Goal: Navigation & Orientation: Find specific page/section

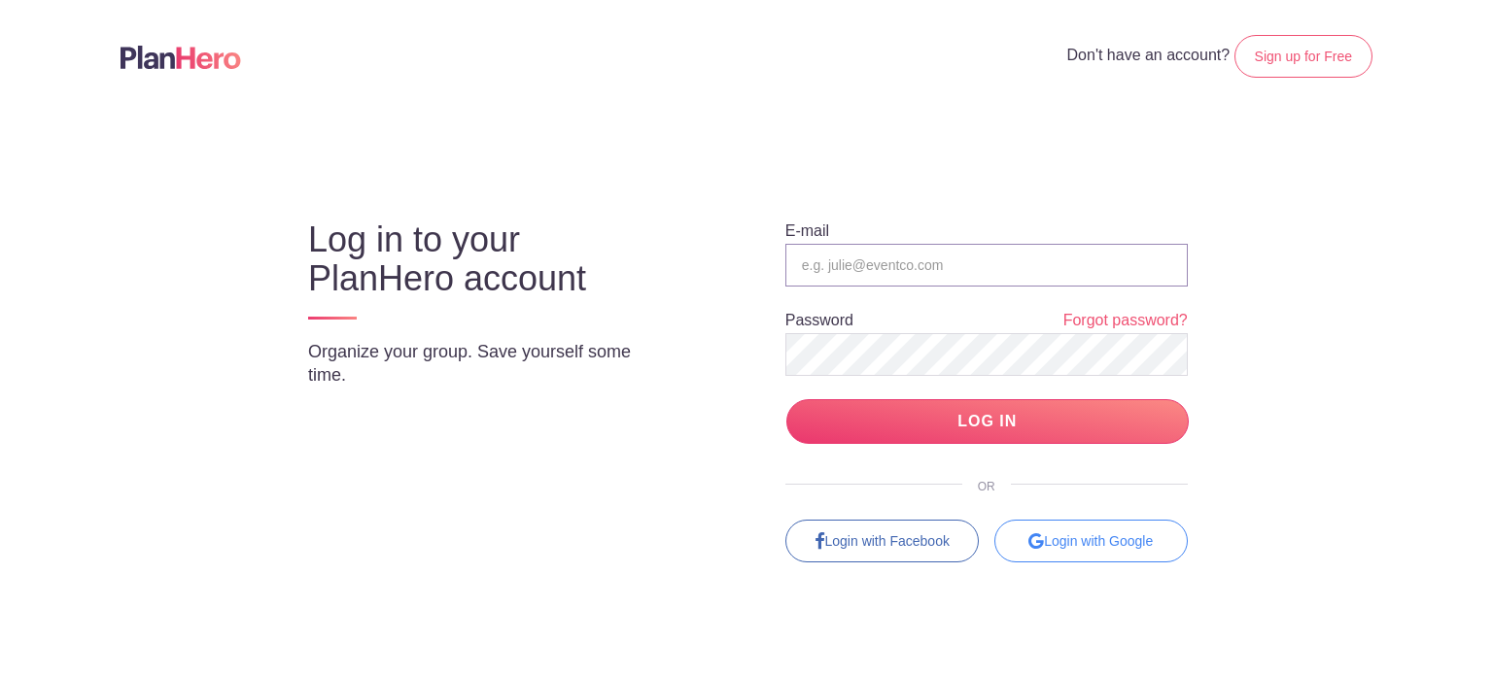
click at [876, 257] on input "email" at bounding box center [986, 265] width 402 height 43
type input "[PERSON_NAME][EMAIL_ADDRESS][DOMAIN_NAME]"
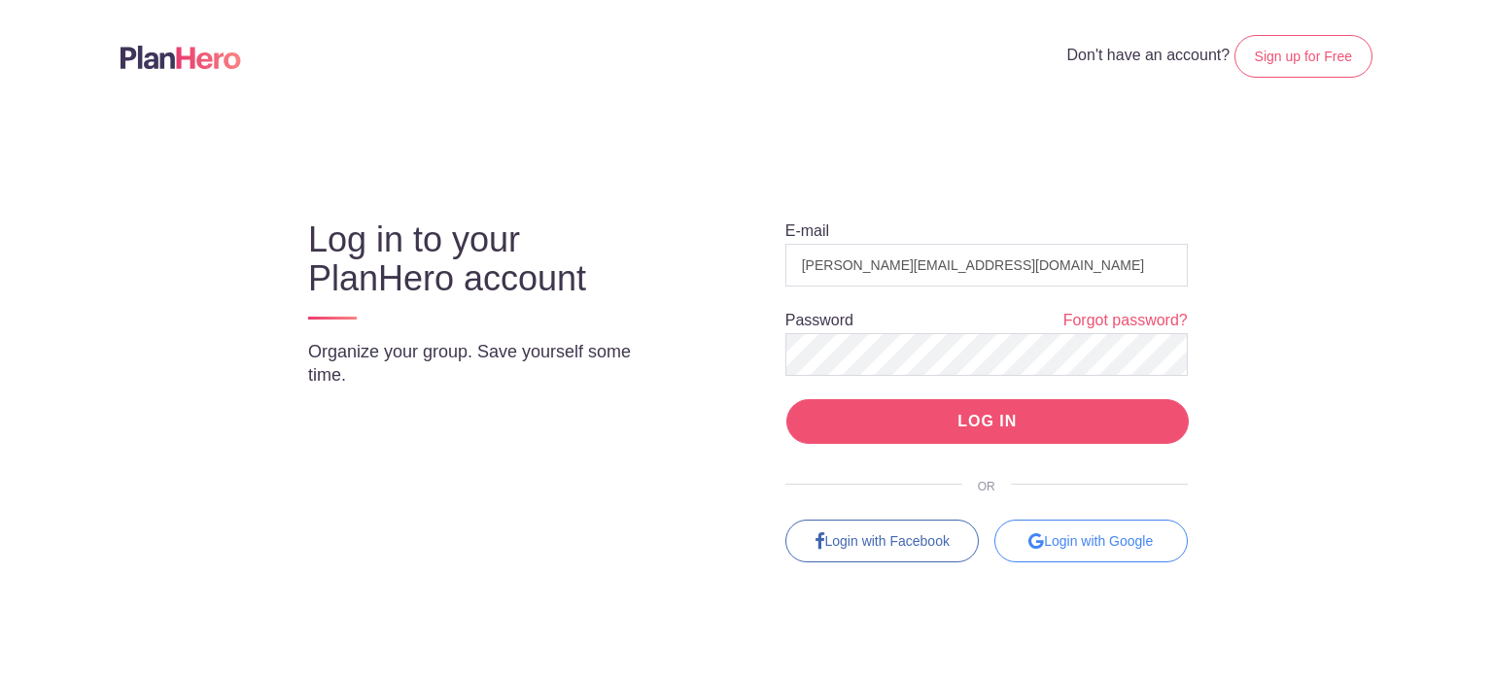
click at [956, 431] on input "LOG IN" at bounding box center [987, 422] width 402 height 46
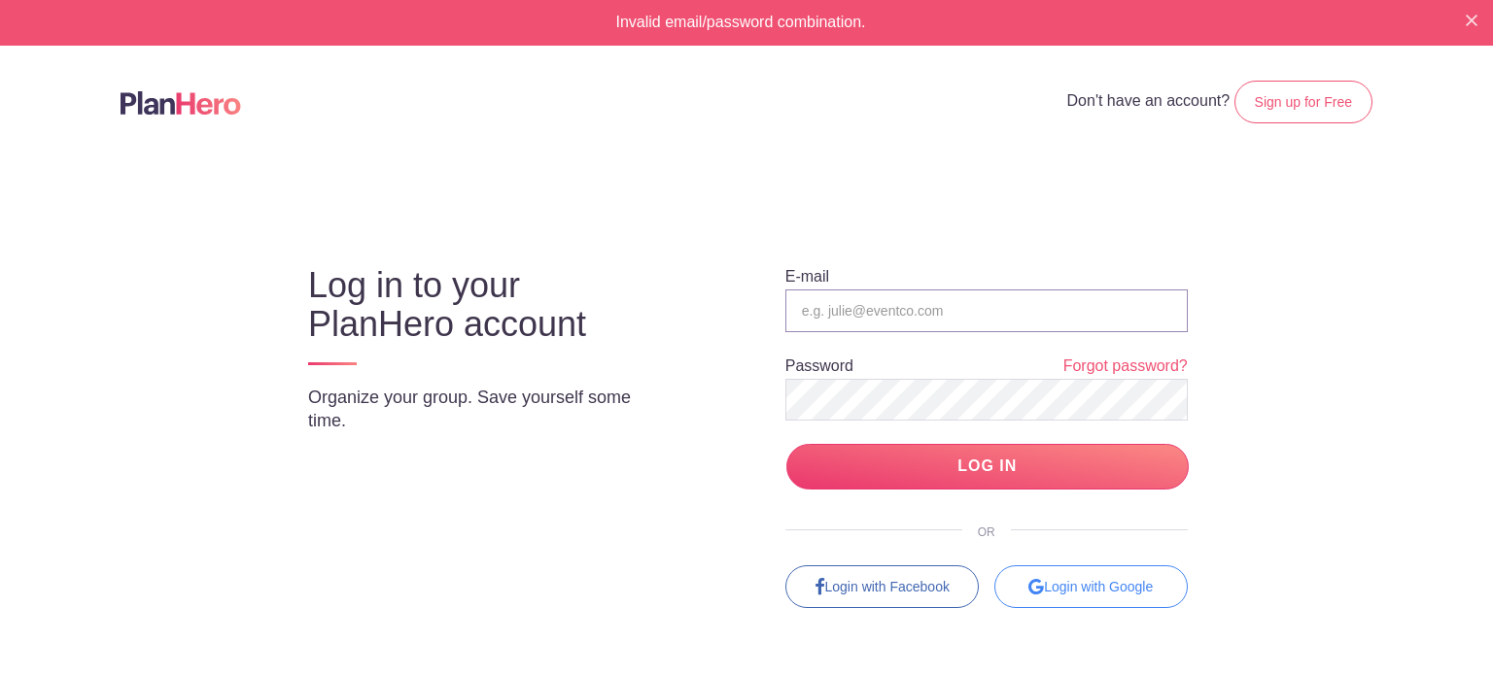
click at [867, 310] on input "email" at bounding box center [986, 311] width 402 height 43
type input "andrea@pflugervillefc.org"
click at [592, 418] on div "Log in to your PlanHero account Organize your group. Save yourself some time. E…" at bounding box center [746, 419] width 1057 height 377
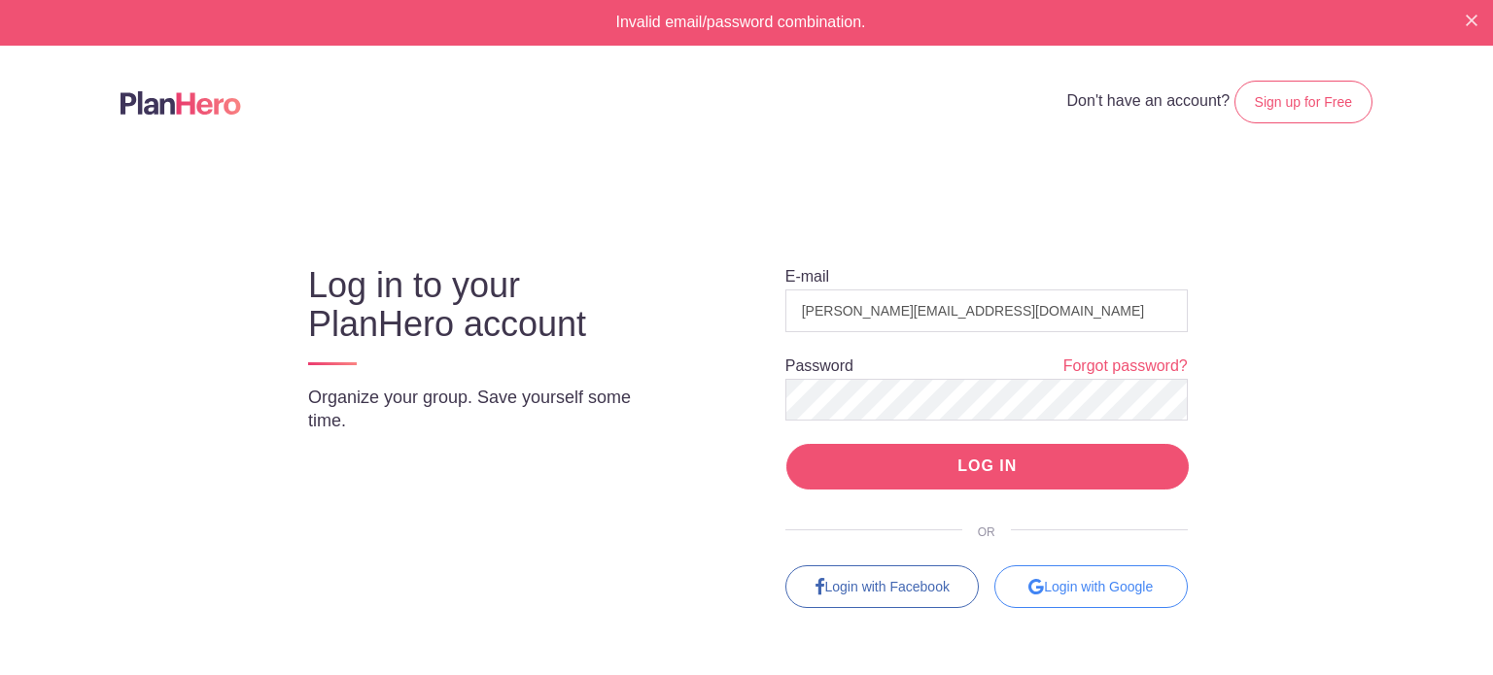
click at [831, 465] on input "LOG IN" at bounding box center [987, 467] width 402 height 46
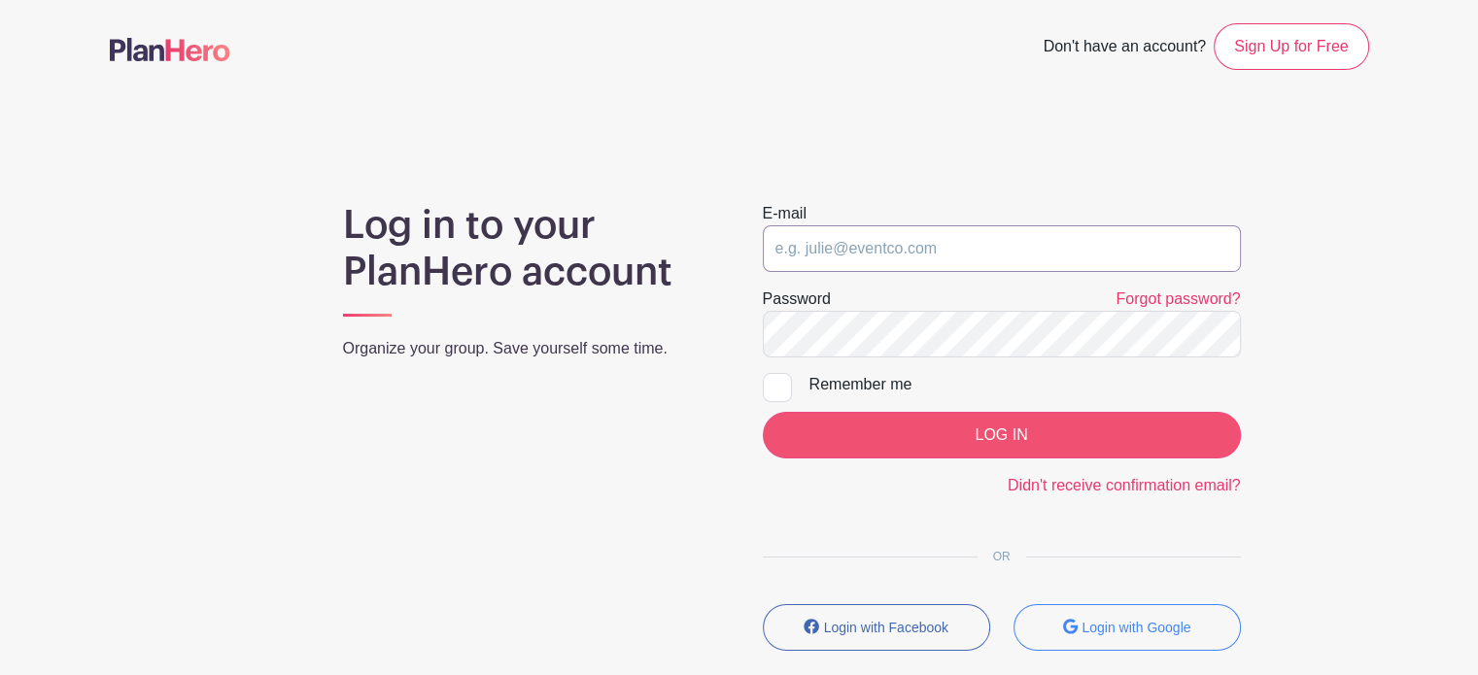
type input "[PERSON_NAME][EMAIL_ADDRESS][DOMAIN_NAME]"
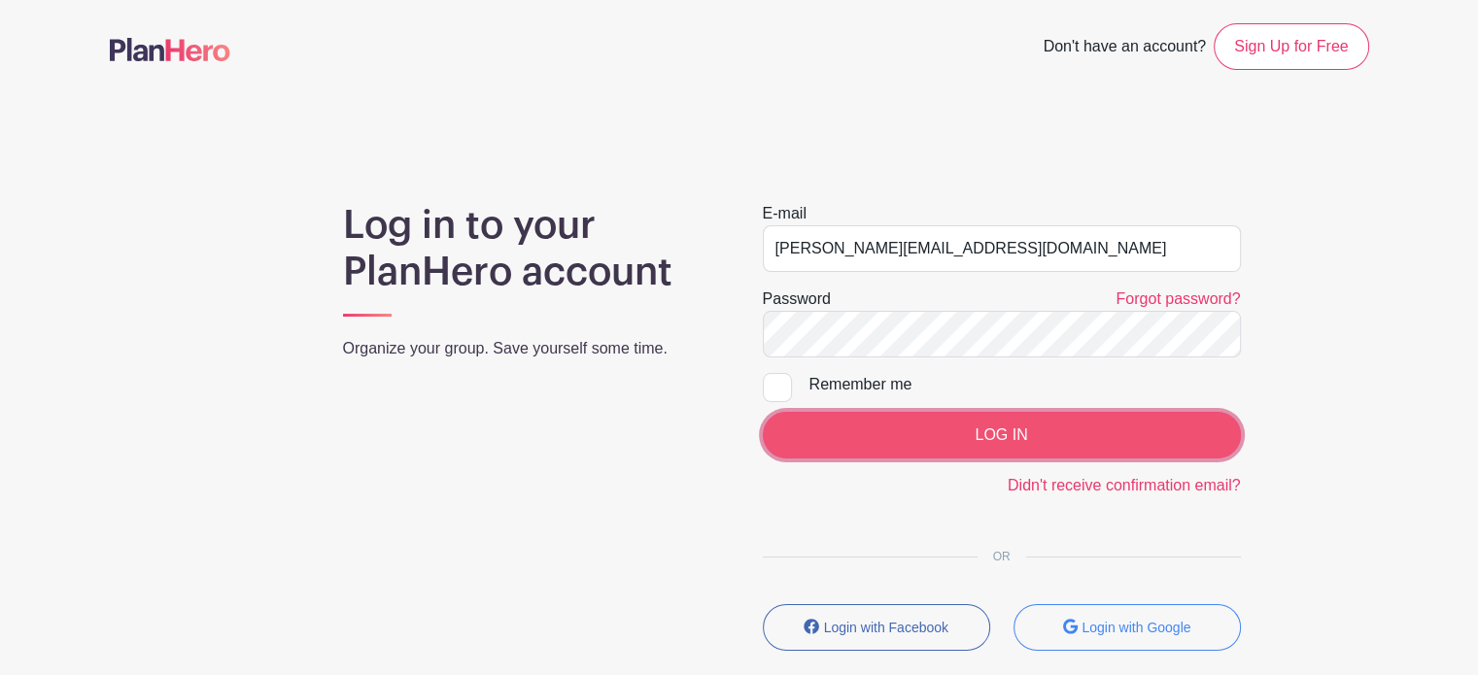
click at [963, 430] on input "LOG IN" at bounding box center [1002, 435] width 478 height 47
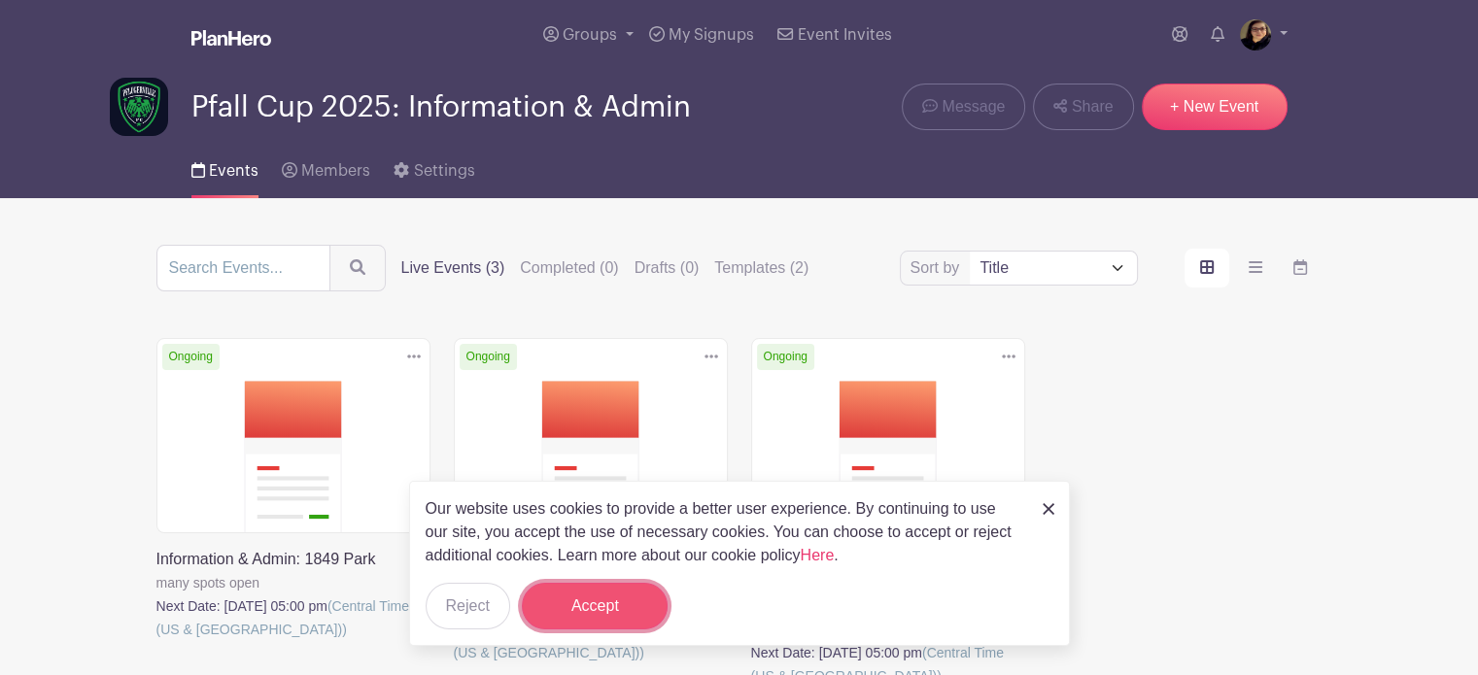
click at [612, 614] on button "Accept" at bounding box center [595, 606] width 146 height 47
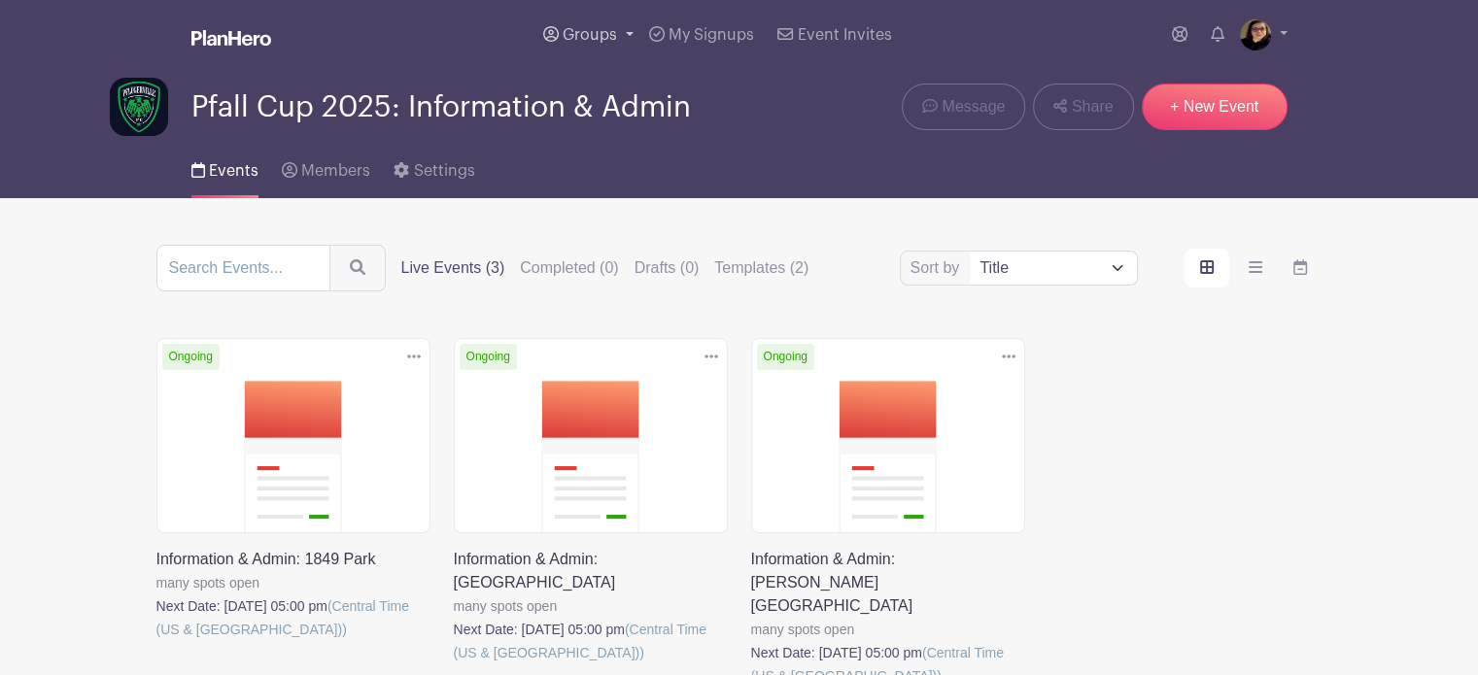
click at [595, 31] on span "Groups" at bounding box center [590, 35] width 54 height 16
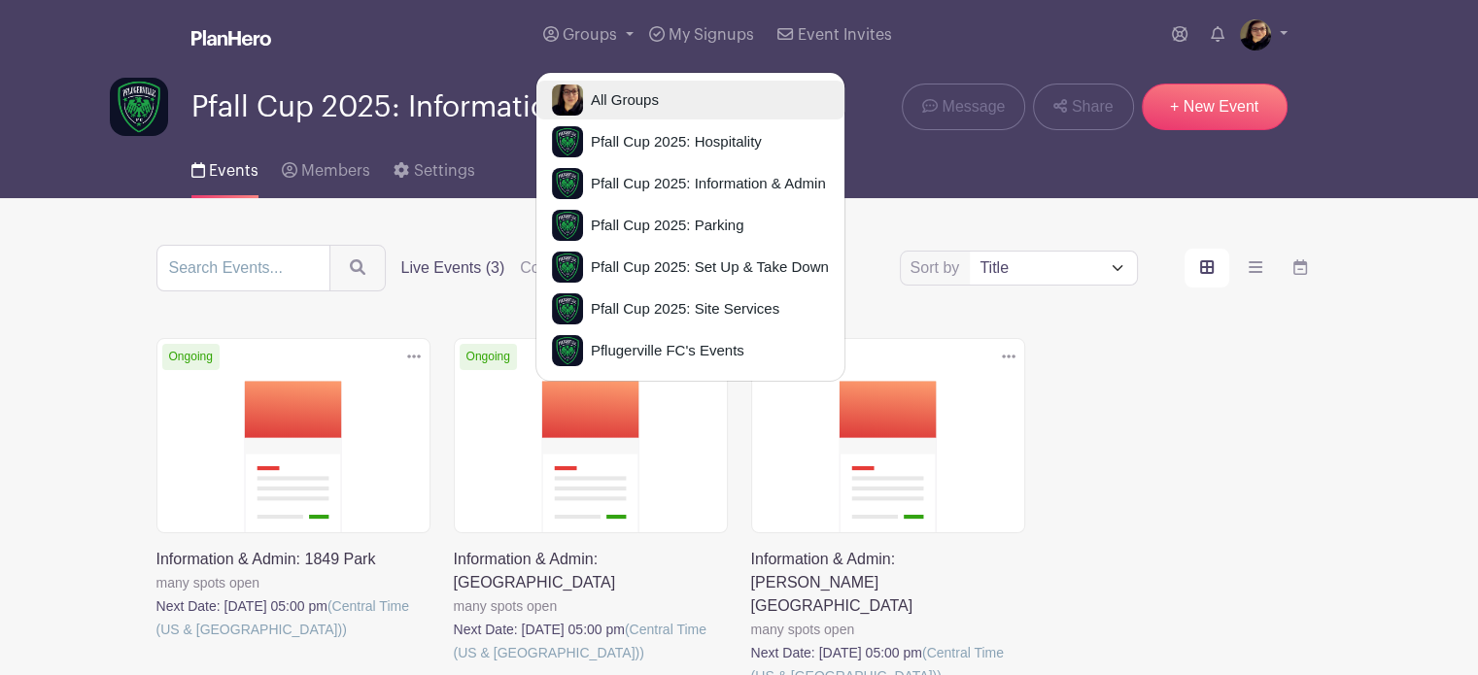
click at [649, 97] on span "All Groups" at bounding box center [621, 100] width 76 height 22
